Goal: Task Accomplishment & Management: Manage account settings

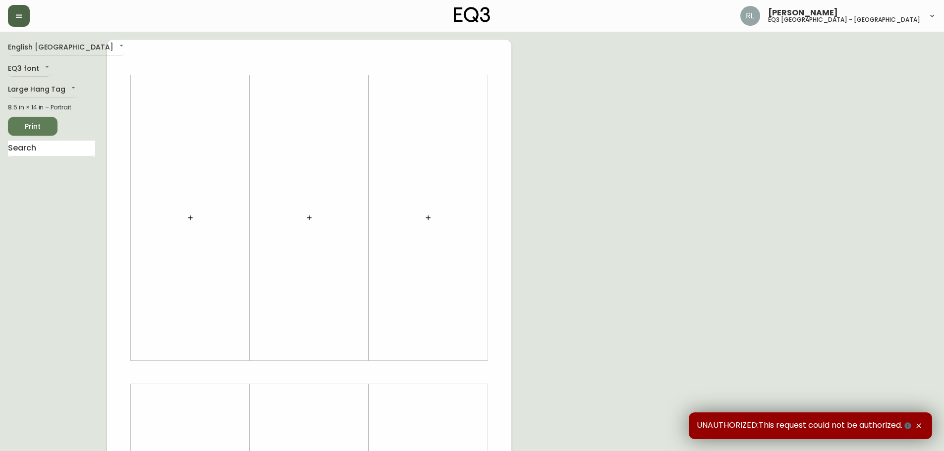
click at [22, 19] on icon "button" at bounding box center [19, 16] width 8 height 8
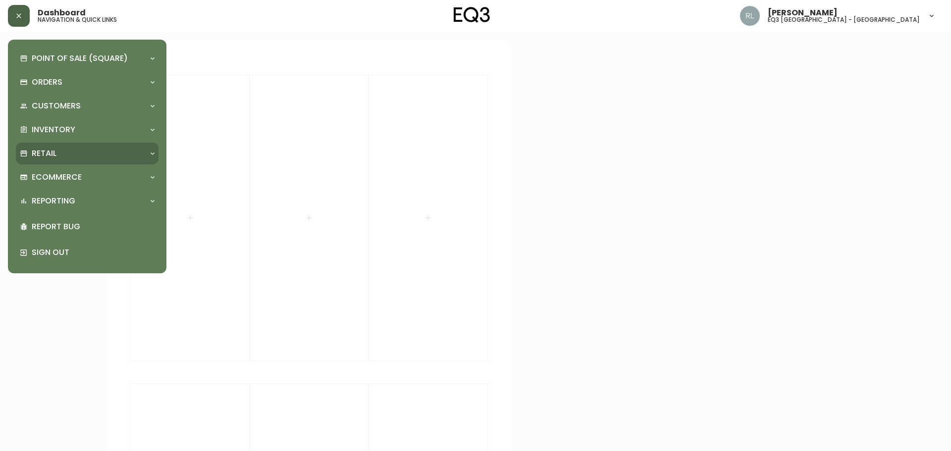
click at [63, 153] on div "Retail" at bounding box center [82, 153] width 125 height 11
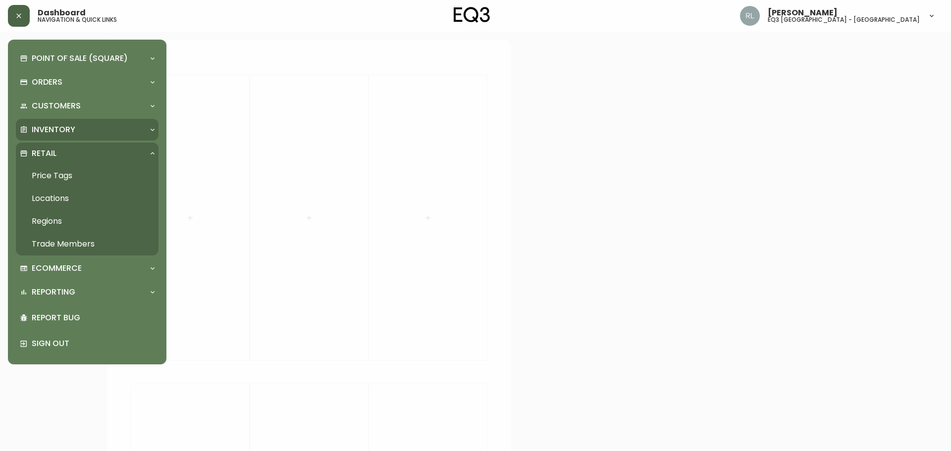
click at [51, 127] on p "Inventory" at bounding box center [54, 129] width 44 height 11
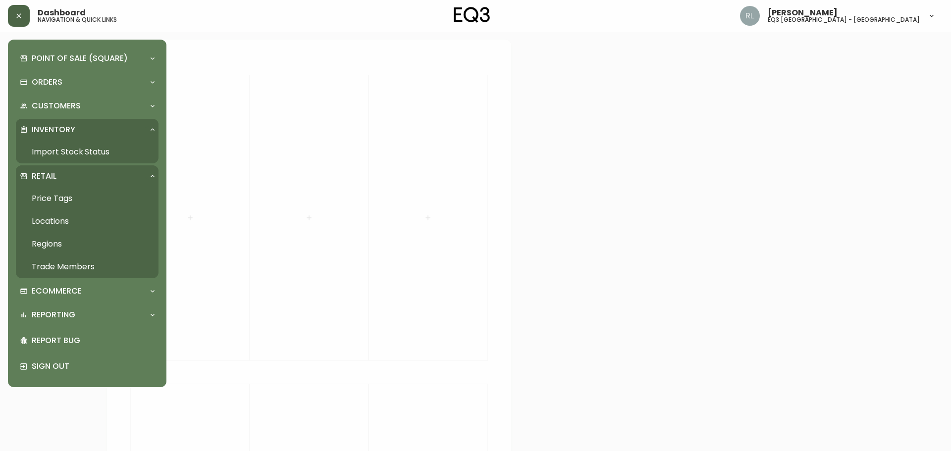
click at [53, 148] on link "Import Stock Status" at bounding box center [87, 152] width 143 height 23
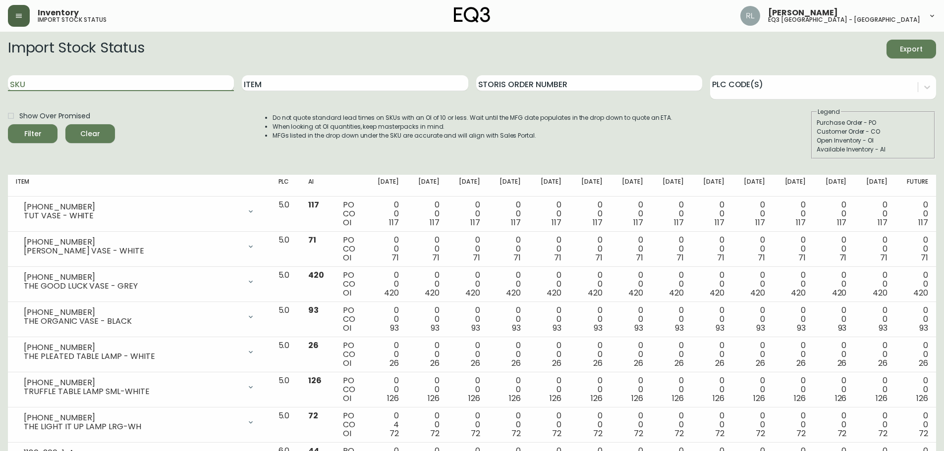
click at [124, 81] on input "SKU" at bounding box center [121, 83] width 226 height 16
click at [8, 124] on button "Filter" at bounding box center [33, 133] width 50 height 19
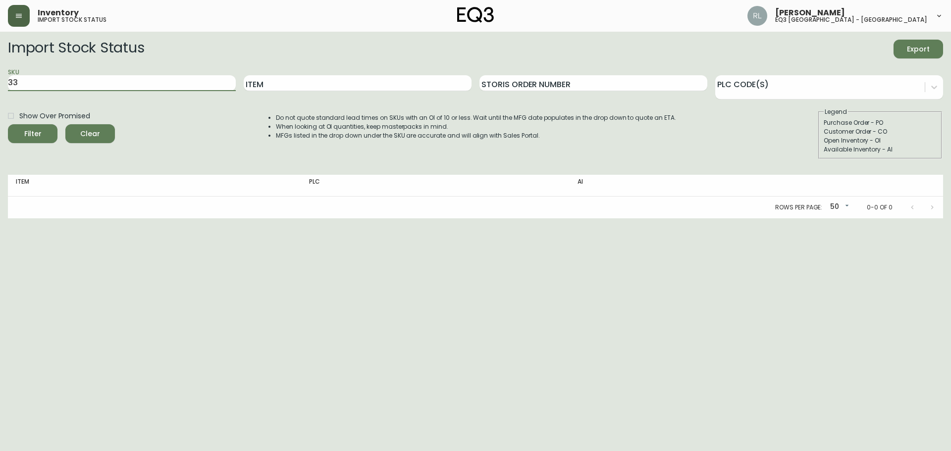
type input "3"
click at [8, 124] on button "Filter" at bounding box center [33, 133] width 50 height 19
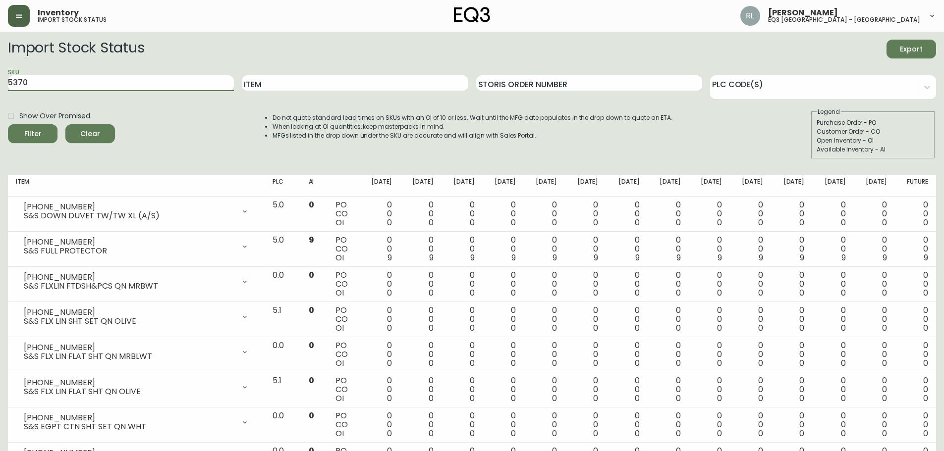
drag, startPoint x: 68, startPoint y: 83, endPoint x: 0, endPoint y: 52, distance: 74.5
type input "3170"
click at [8, 124] on button "Filter" at bounding box center [33, 133] width 50 height 19
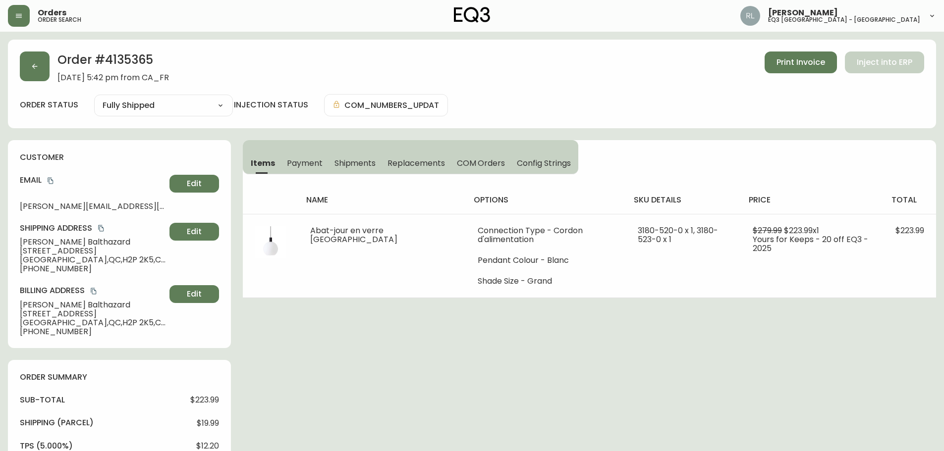
select select "FULLY_SHIPPED"
click at [48, 12] on span "Orders" at bounding box center [52, 13] width 29 height 8
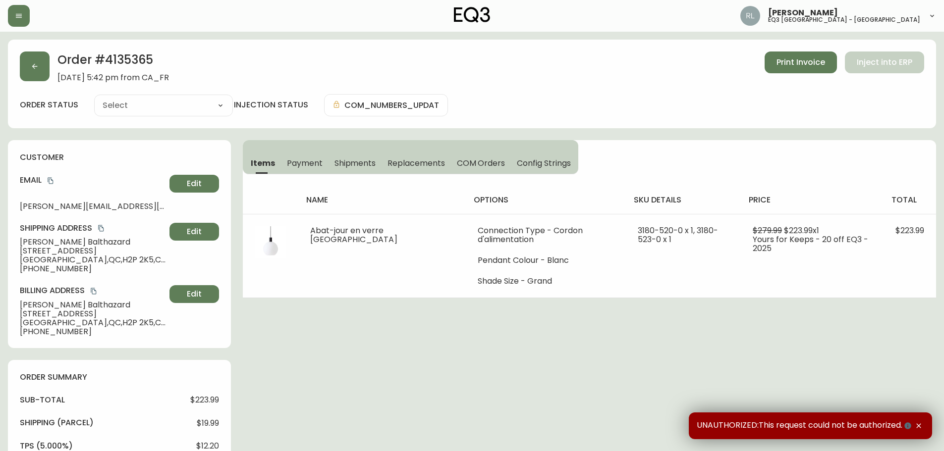
type input "Fully Shipped"
select select "FULLY_SHIPPED"
click at [921, 427] on icon "button" at bounding box center [919, 426] width 8 height 8
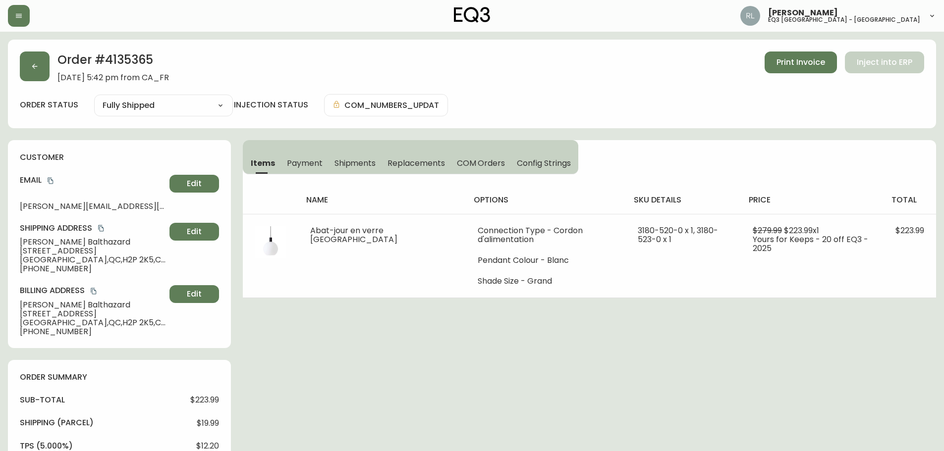
drag, startPoint x: 105, startPoint y: 162, endPoint x: 134, endPoint y: 169, distance: 29.8
click at [105, 162] on h4 "customer" at bounding box center [119, 157] width 199 height 11
click at [35, 59] on button "button" at bounding box center [35, 67] width 30 height 30
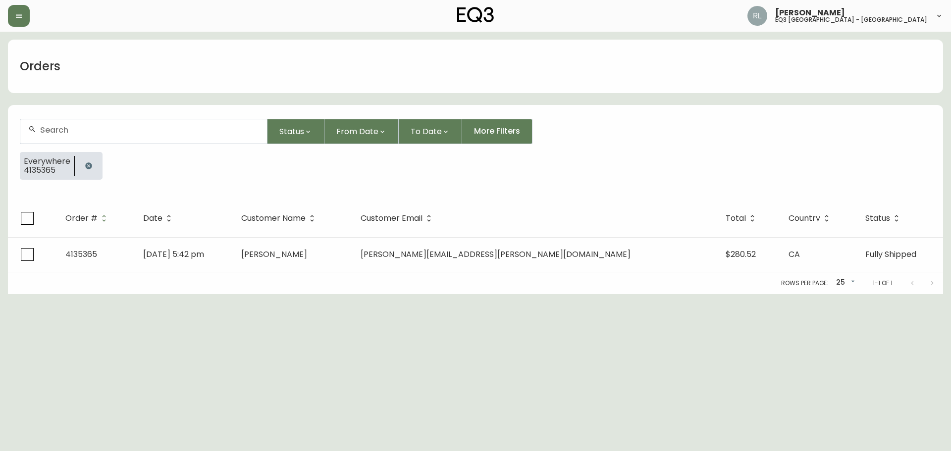
drag, startPoint x: 89, startPoint y: 169, endPoint x: 96, endPoint y: 178, distance: 11.7
click at [89, 168] on icon "button" at bounding box center [88, 166] width 6 height 6
